Goal: Ask a question

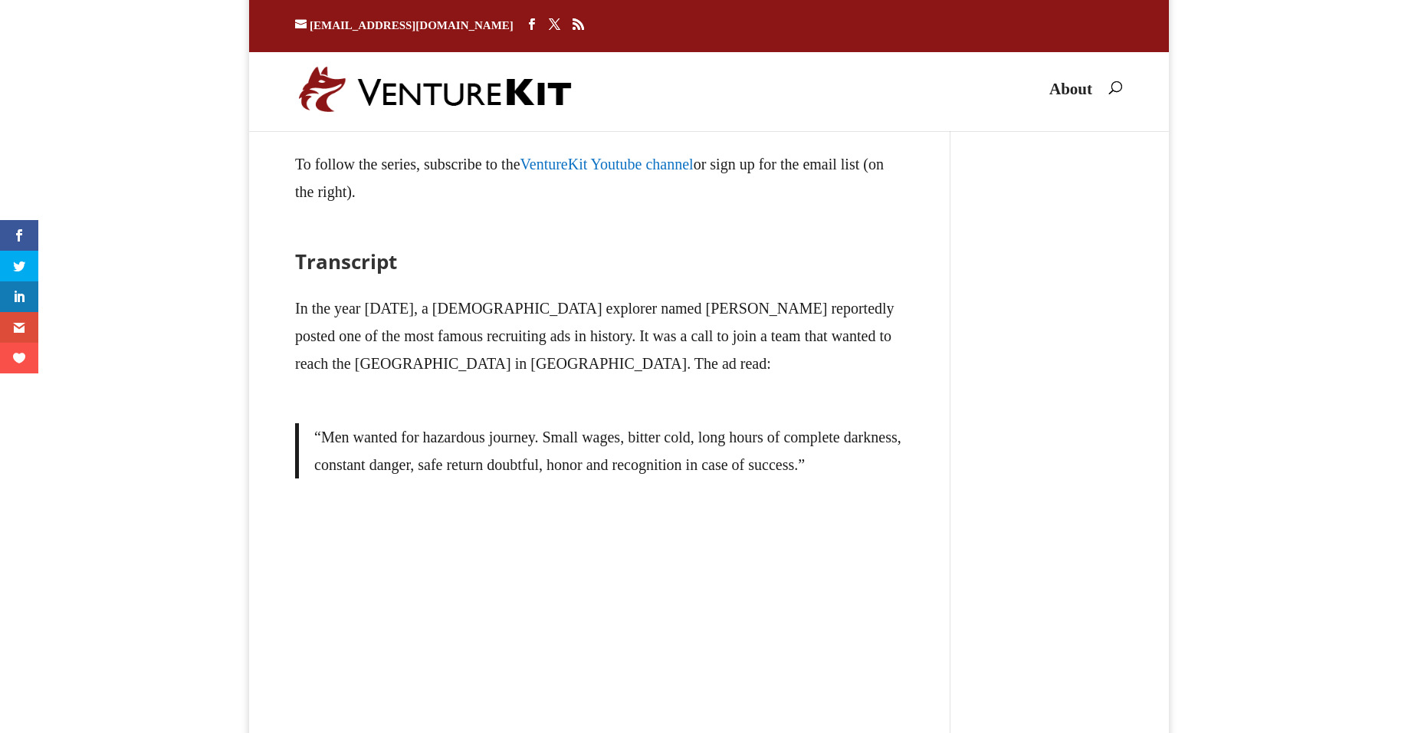
type textarea "Comment *"
type input "Name *"
type input "Email *"
type input "Website"
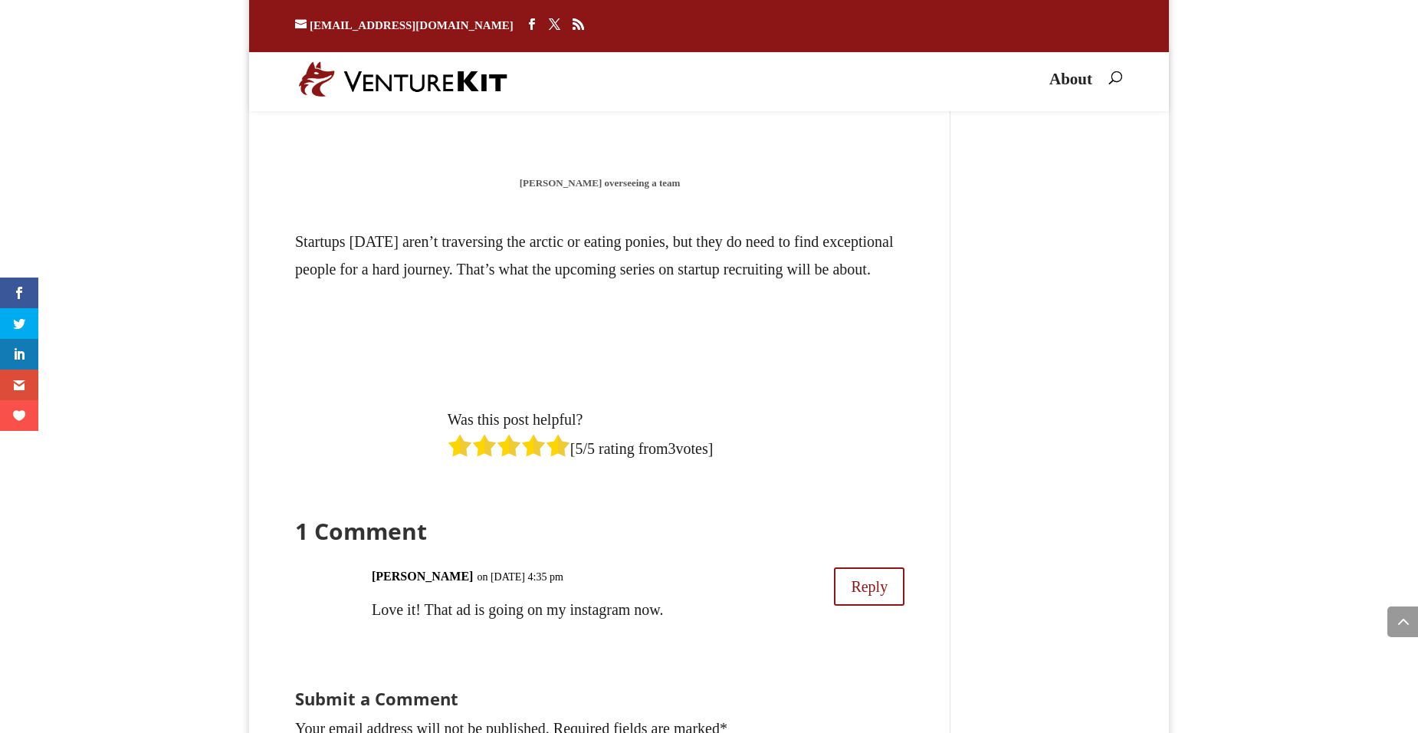
scroll to position [4764, 0]
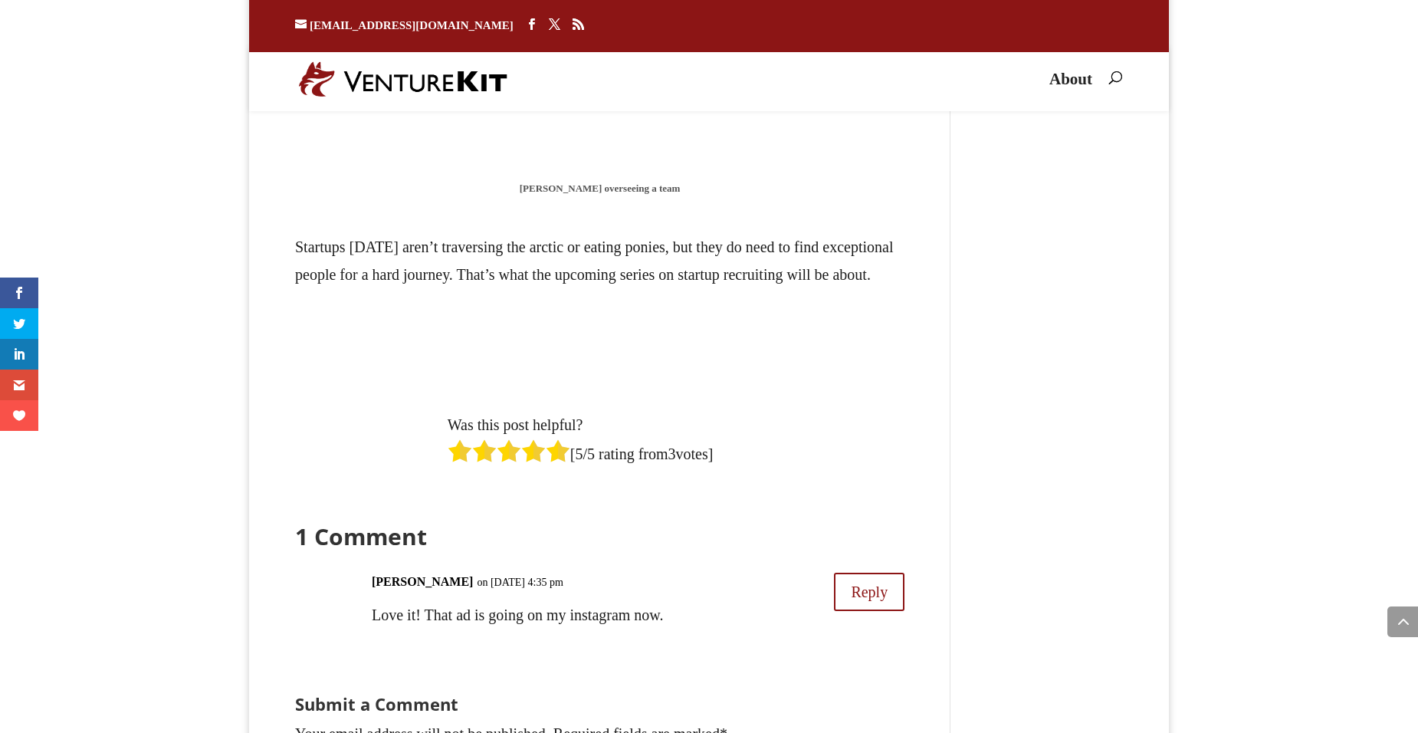
click at [776, 319] on p at bounding box center [599, 310] width 609 height 15
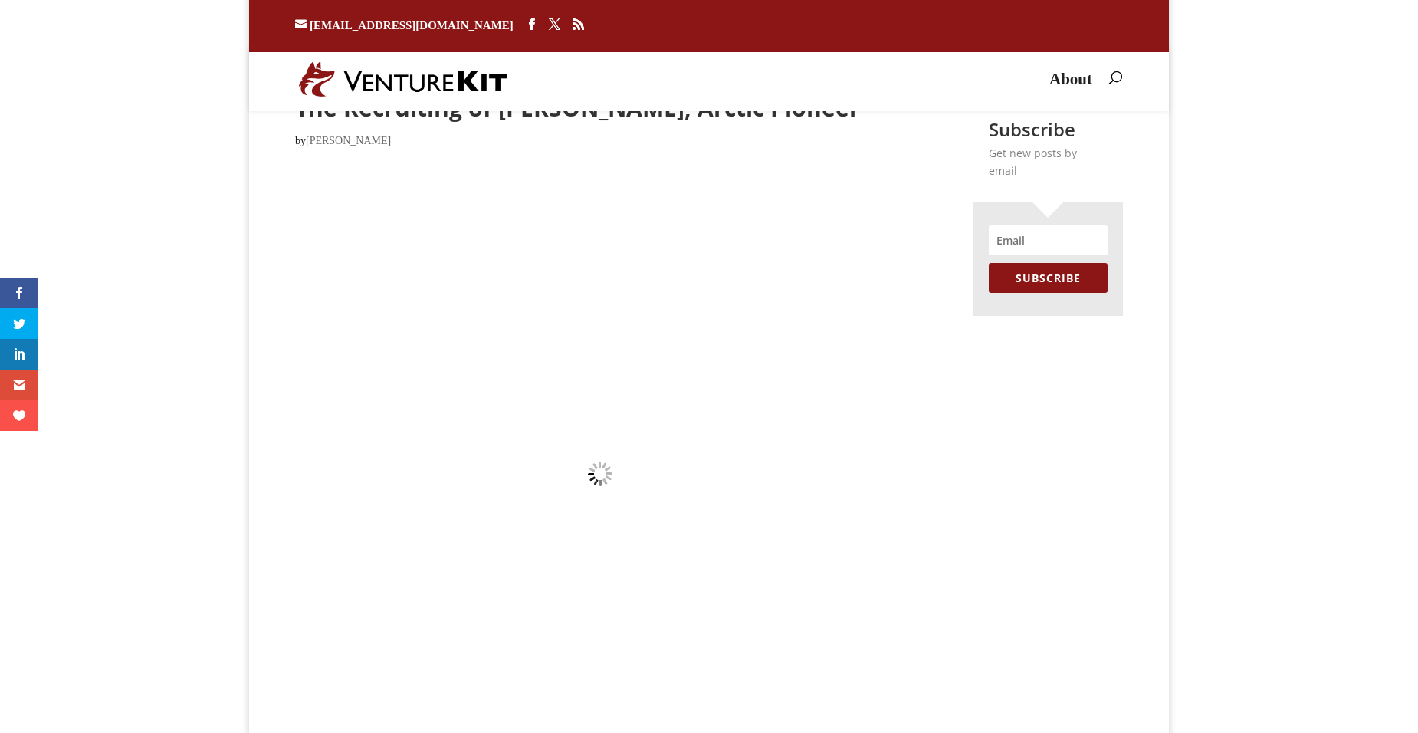
scroll to position [0, 0]
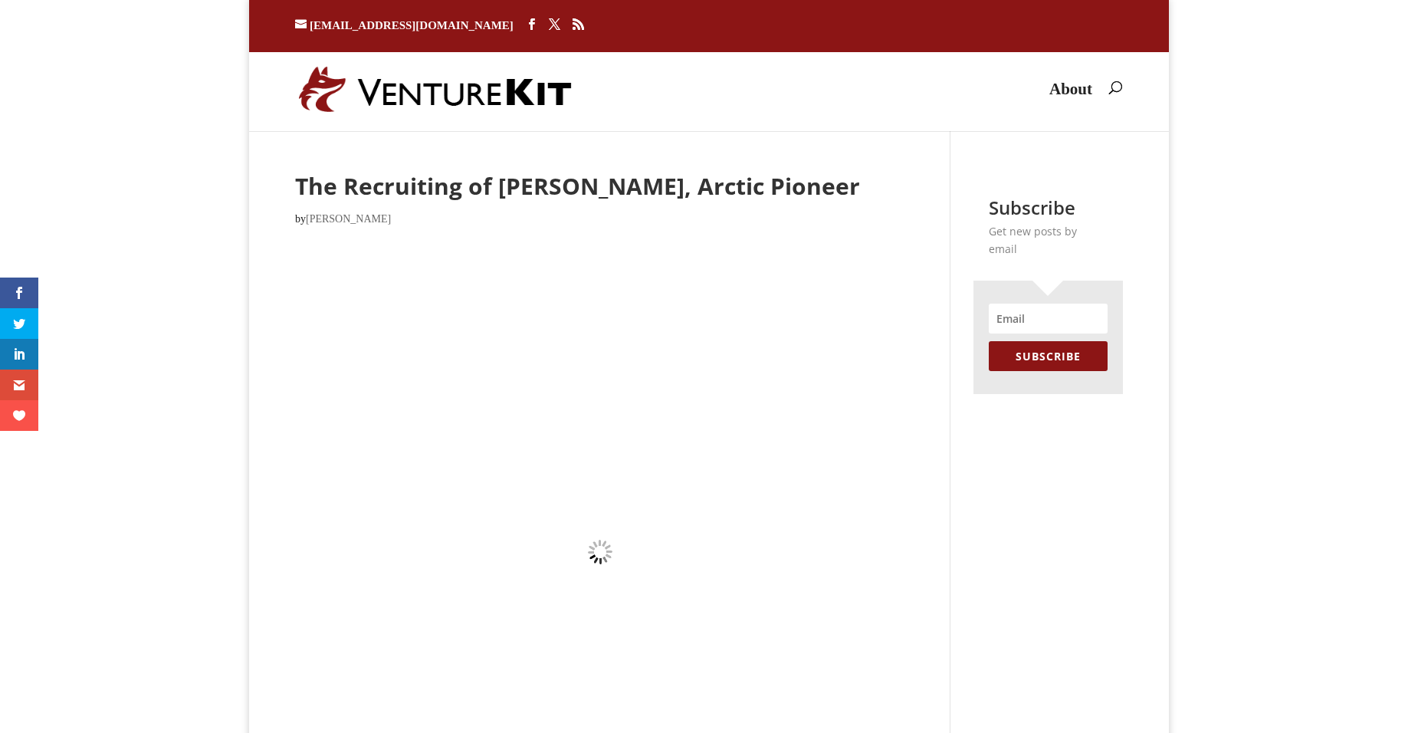
click at [1109, 84] on span at bounding box center [1109, 84] width 0 height 0
click at [1079, 95] on input "search" at bounding box center [1056, 89] width 87 height 84
type input "s"
type input "recruiting"
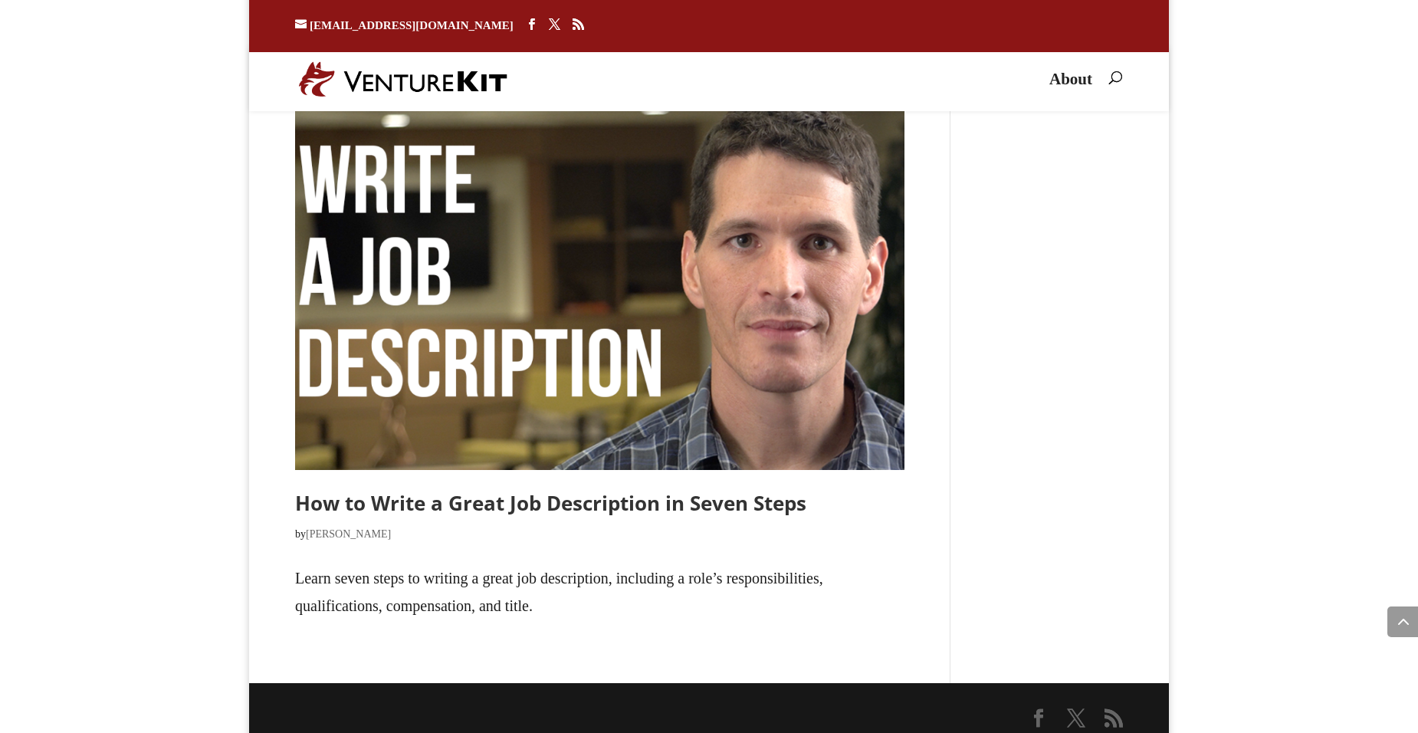
scroll to position [1901, 0]
